Goal: Task Accomplishment & Management: Manage account settings

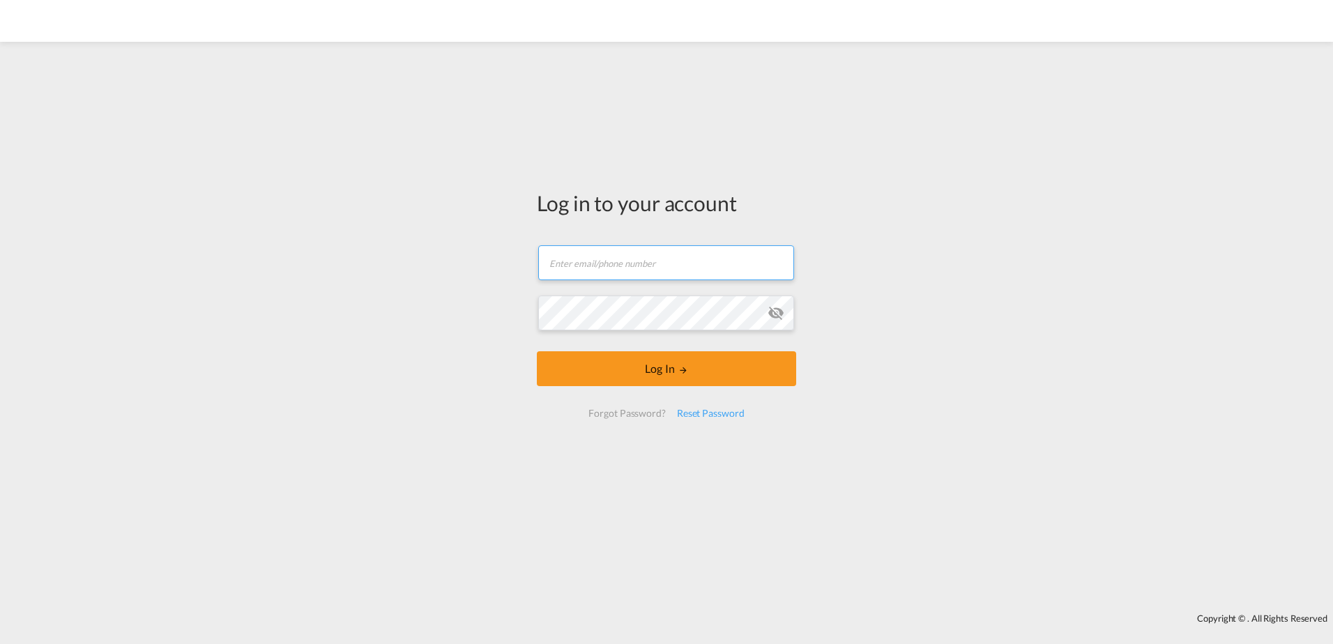
click at [589, 275] on input "text" at bounding box center [666, 262] width 256 height 35
type input "[EMAIL_ADDRESS][DOMAIN_NAME]"
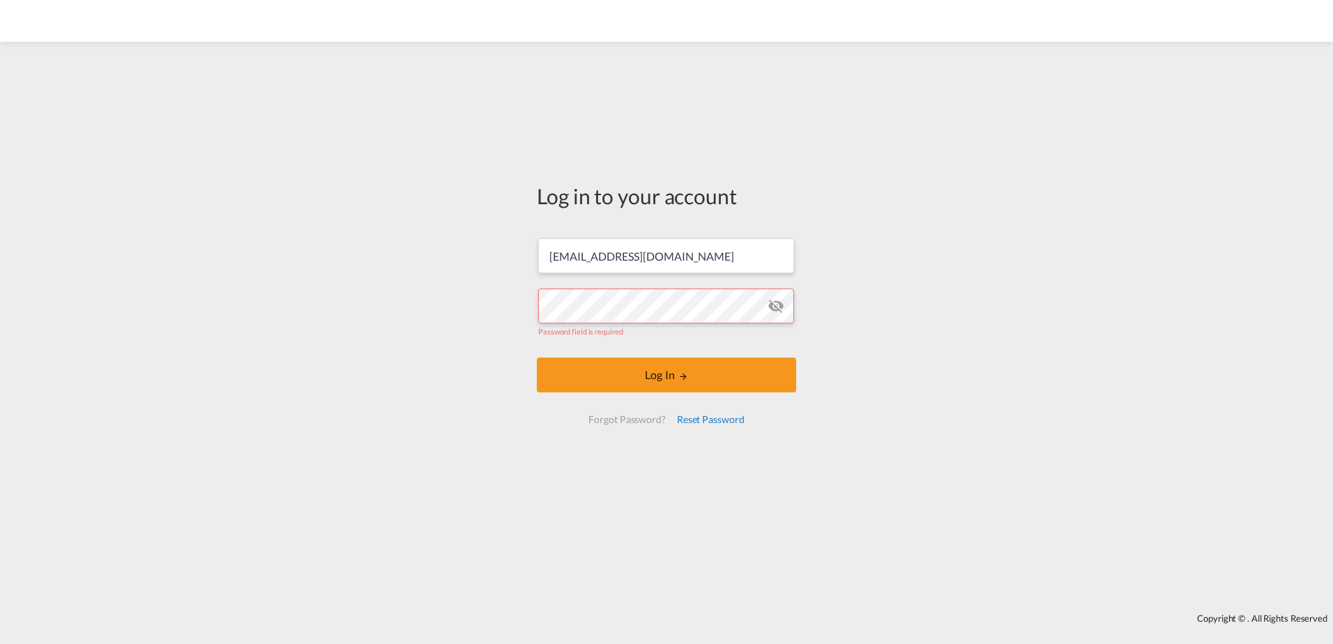
click at [706, 414] on div "Reset Password" at bounding box center [710, 419] width 79 height 25
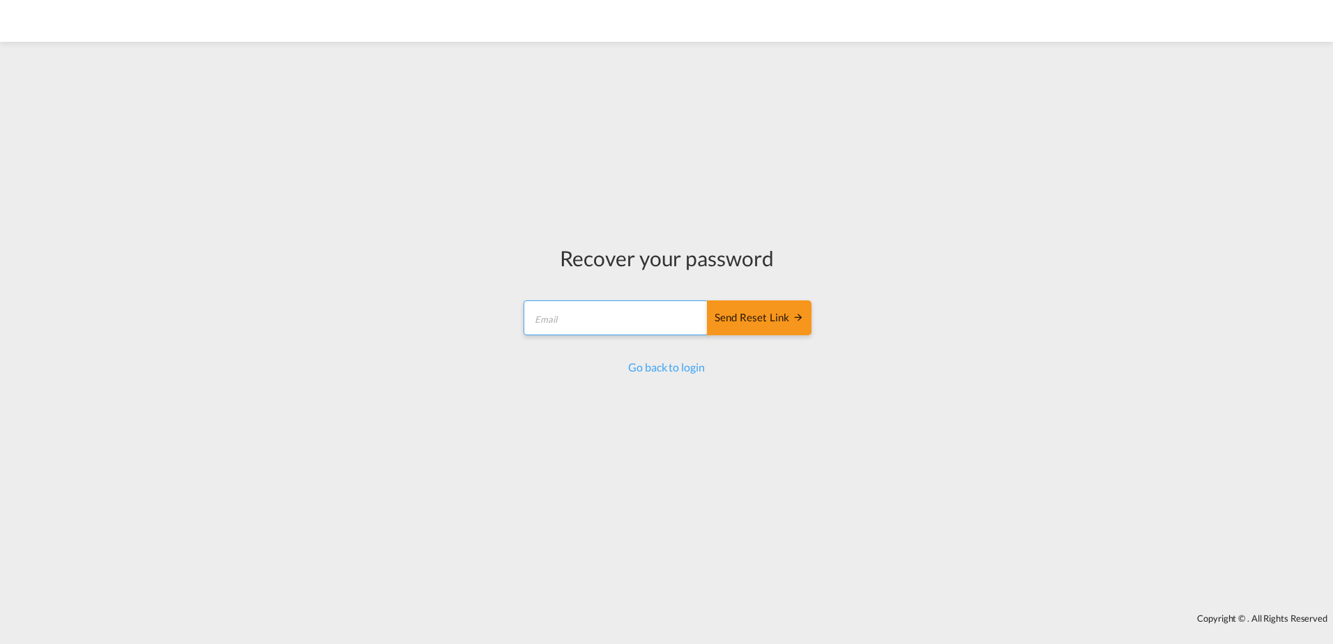
click at [591, 325] on input "email" at bounding box center [616, 318] width 185 height 35
type input "[EMAIL_ADDRESS][DOMAIN_NAME]"
click at [749, 311] on div "Send reset link" at bounding box center [759, 318] width 89 height 16
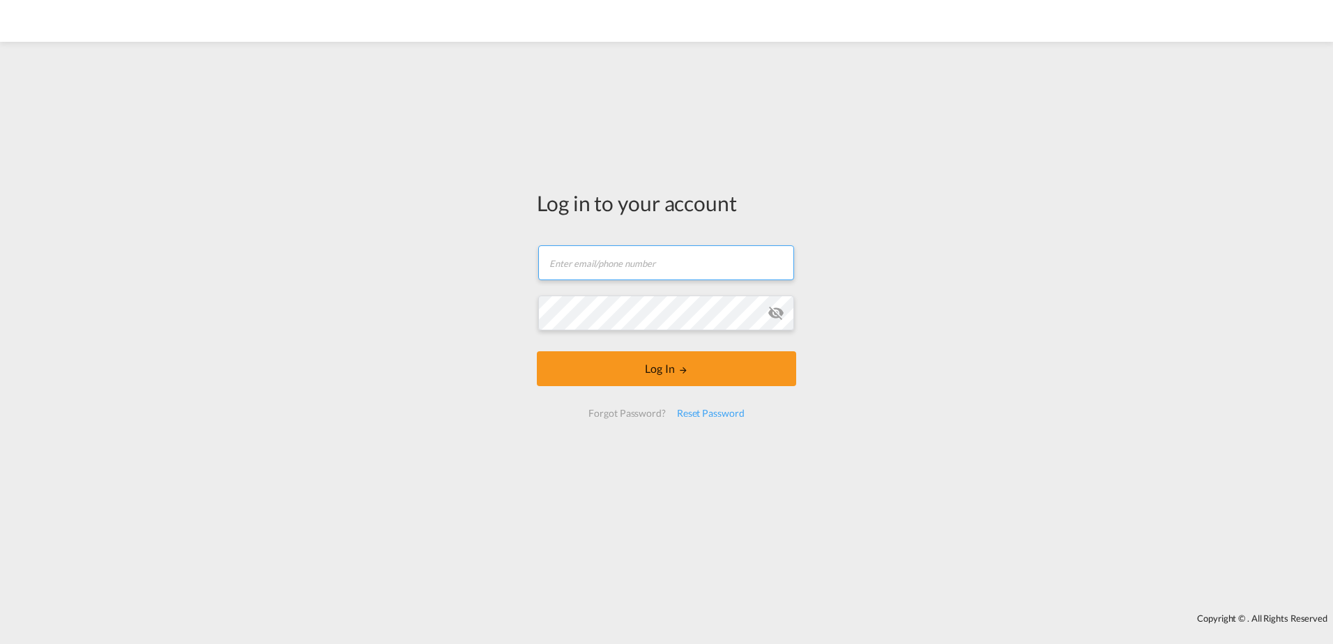
click at [580, 261] on input "text" at bounding box center [666, 262] width 256 height 35
type input "[EMAIL_ADDRESS][DOMAIN_NAME]"
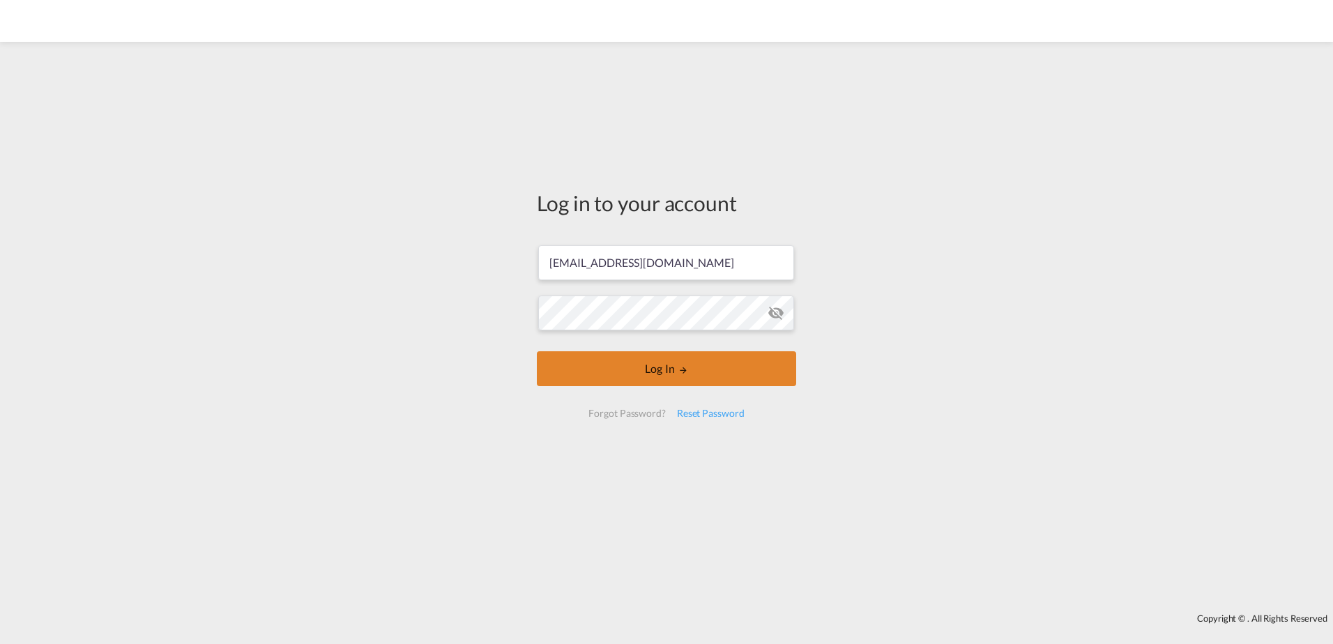
click at [672, 365] on button "Log In" at bounding box center [666, 368] width 259 height 35
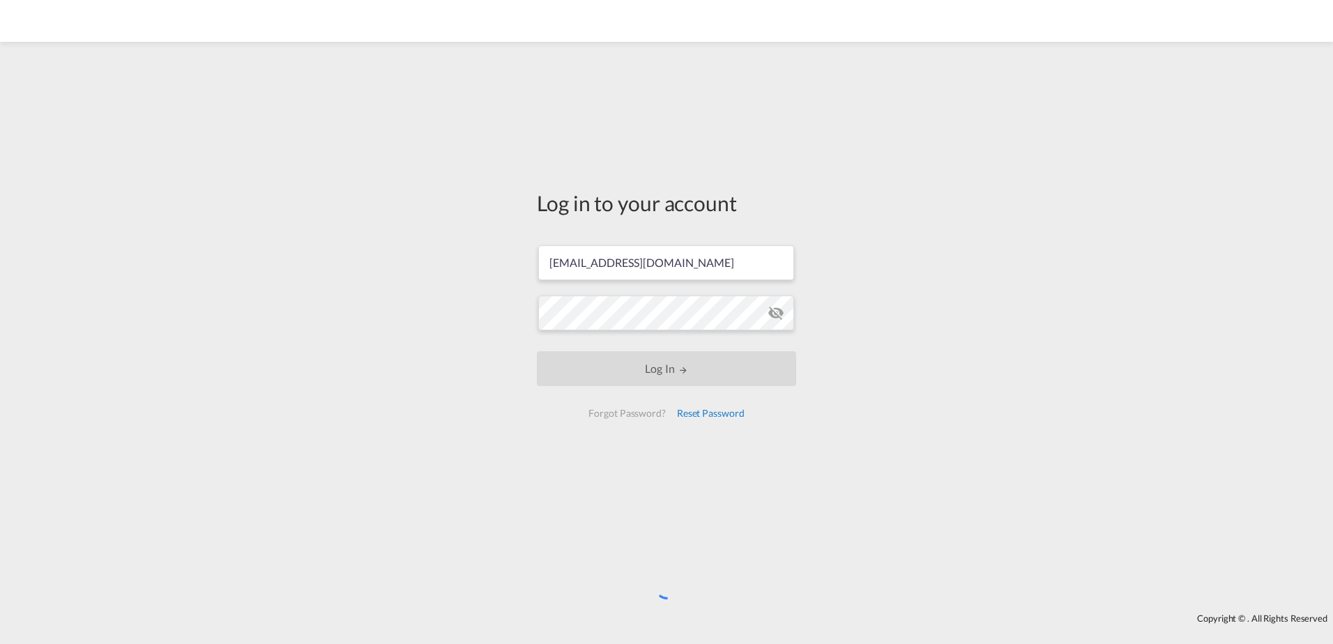
click at [724, 412] on div "Reset Password" at bounding box center [710, 413] width 79 height 25
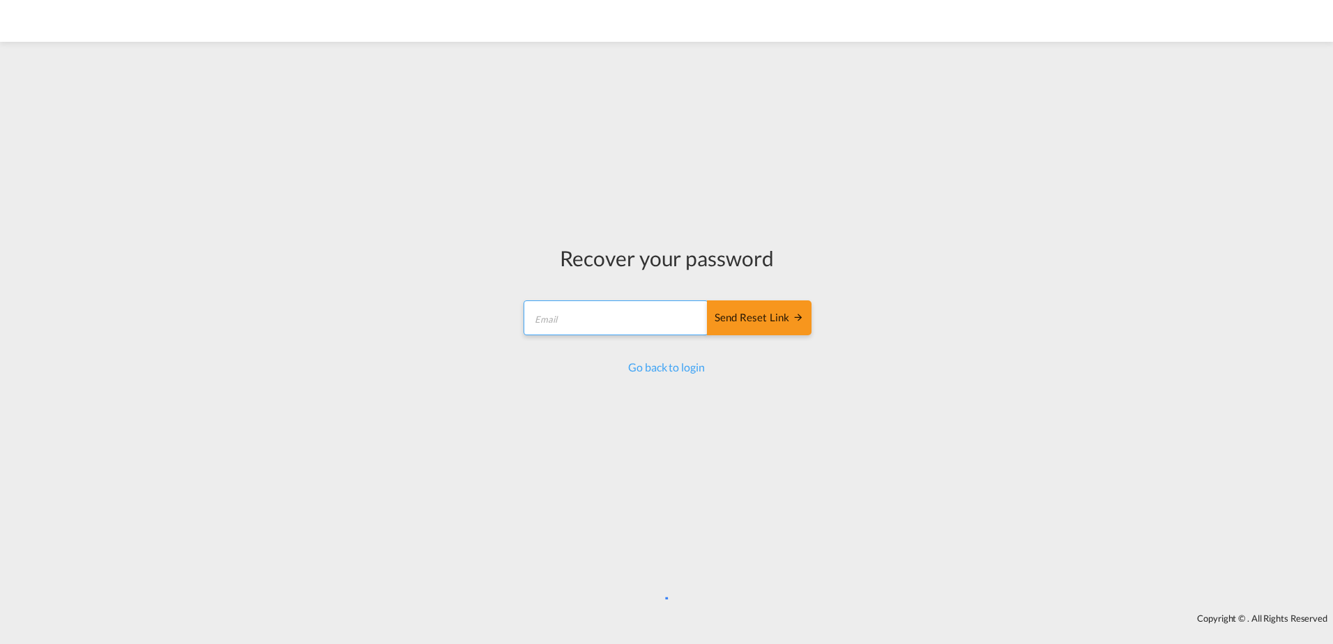
click at [578, 319] on input "email" at bounding box center [616, 318] width 185 height 35
type input "[EMAIL_ADDRESS][DOMAIN_NAME]"
click at [759, 318] on div "Send reset link" at bounding box center [759, 318] width 89 height 16
